Goal: Check status: Check status

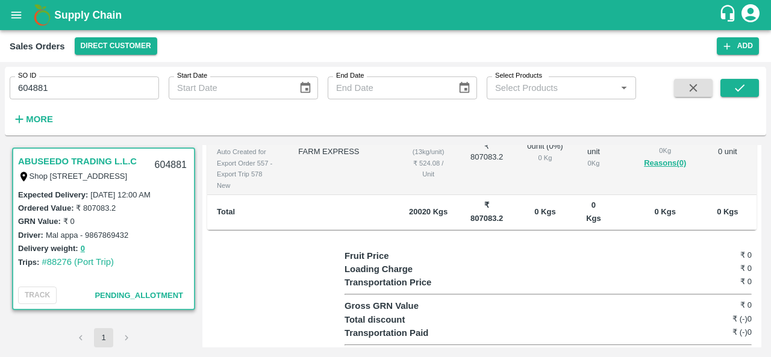
scroll to position [254, 0]
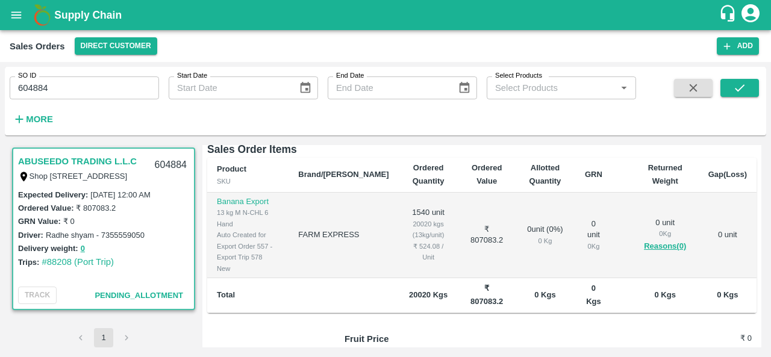
scroll to position [201, 0]
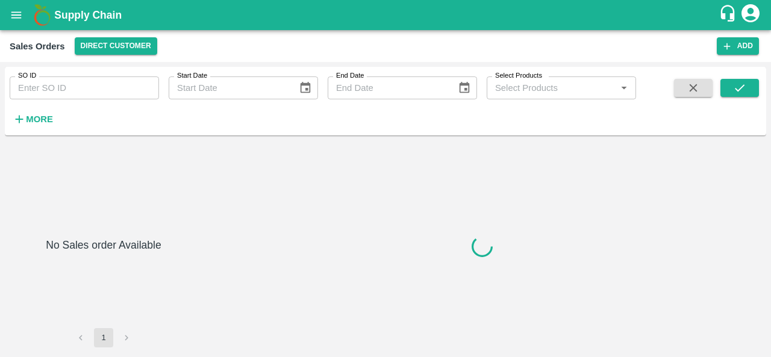
type input "604885"
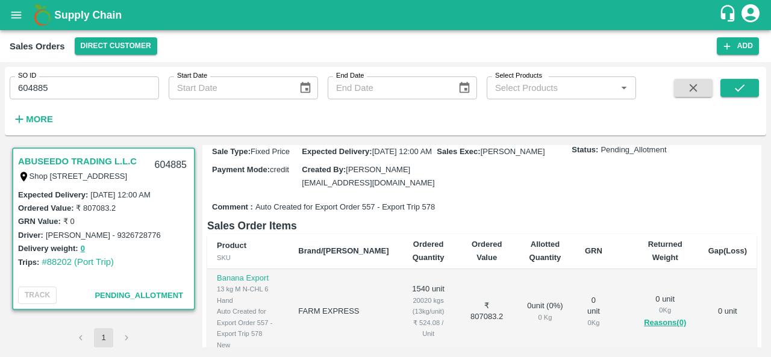
scroll to position [142, 0]
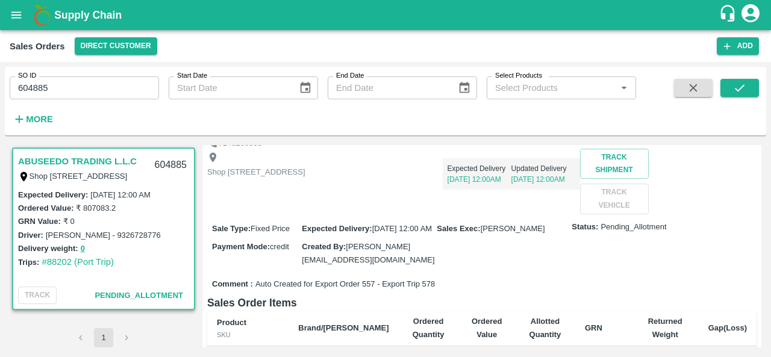
scroll to position [65, 0]
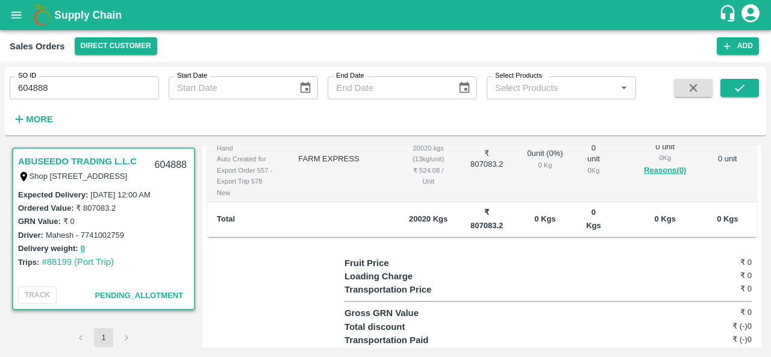
scroll to position [294, 0]
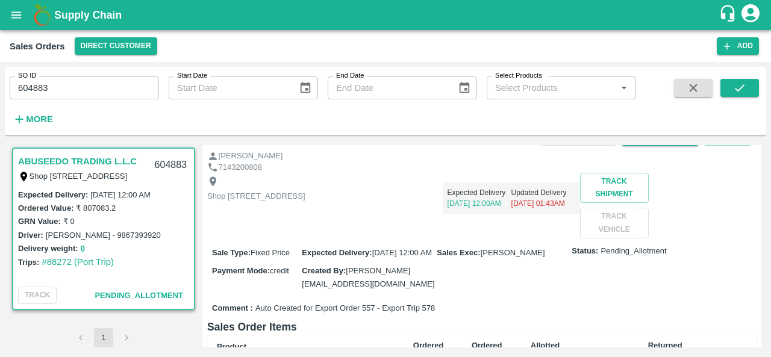
scroll to position [41, 0]
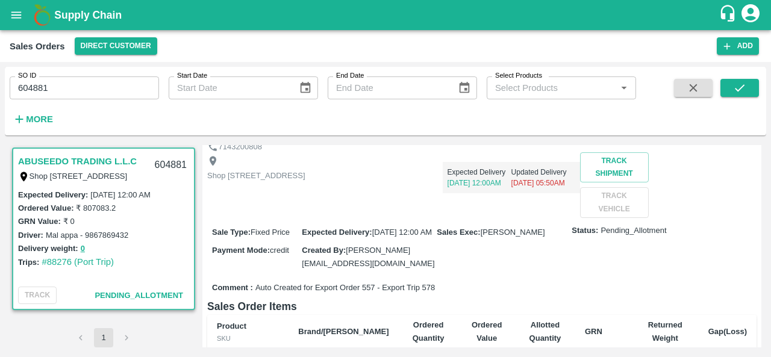
scroll to position [52, 0]
